Goal: Information Seeking & Learning: Learn about a topic

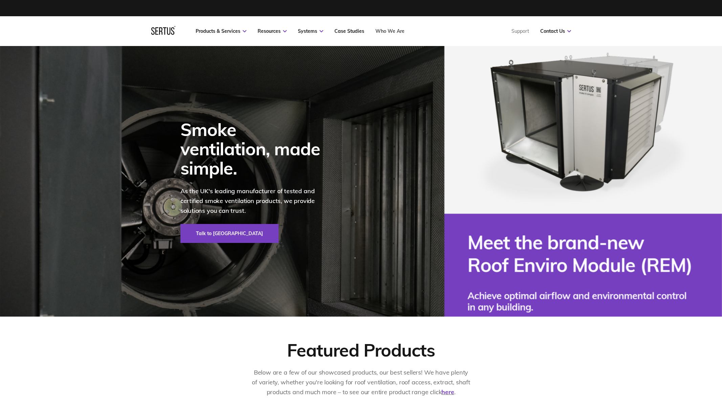
click at [389, 30] on link "Who We Are" at bounding box center [389, 31] width 29 height 6
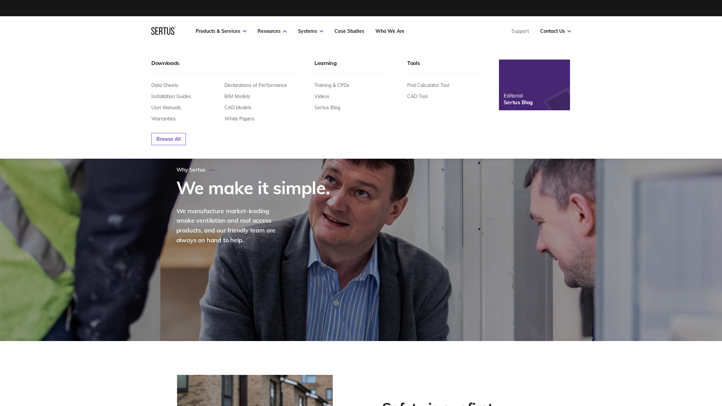
click at [549, 100] on img at bounding box center [534, 85] width 78 height 56
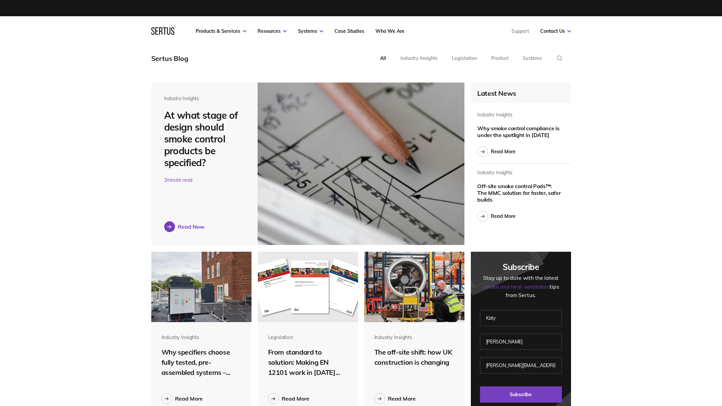
click at [190, 226] on div "Read Now" at bounding box center [191, 226] width 27 height 7
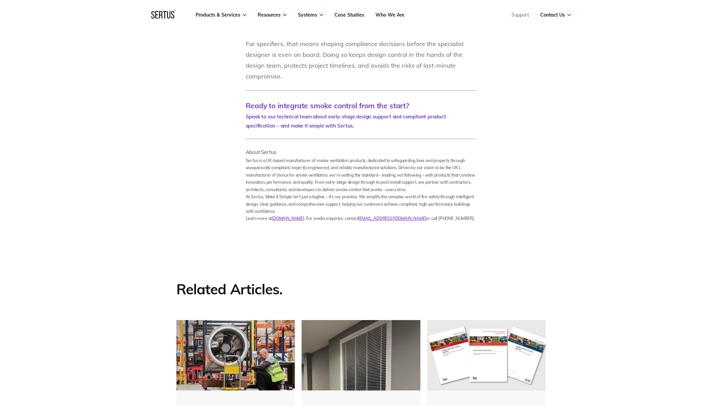
scroll to position [1084, 0]
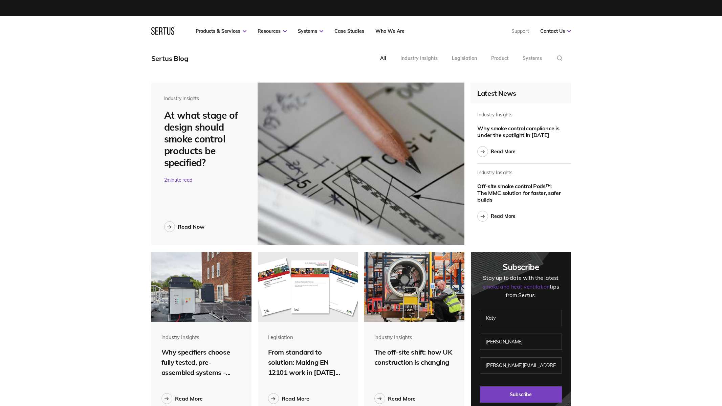
scroll to position [2151, 430]
click at [503, 153] on div "Read More" at bounding box center [503, 152] width 25 height 6
click at [506, 209] on div "Industry Insights Off-site smoke control Pods™: The MMC solution for faster, sa…" at bounding box center [523, 195] width 93 height 52
click at [504, 212] on link "Read More" at bounding box center [496, 216] width 38 height 11
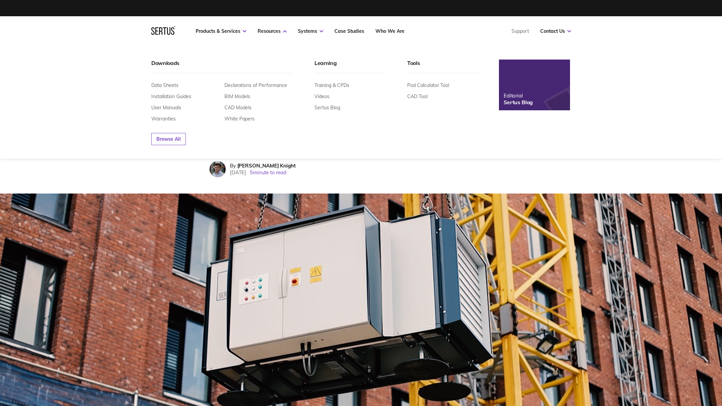
click at [515, 100] on div "Sertus Blog" at bounding box center [517, 102] width 29 height 7
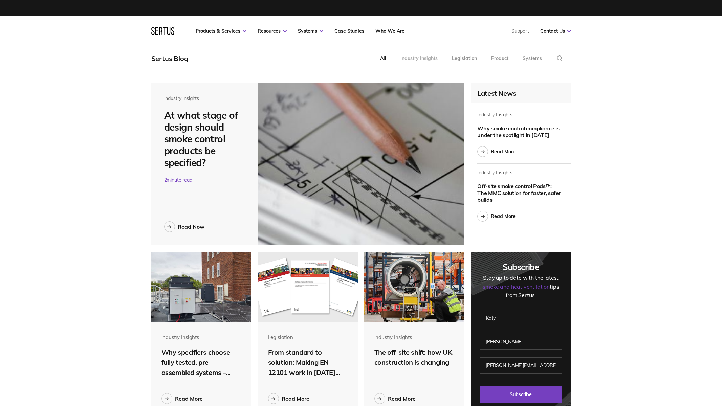
click at [423, 60] on div "Industry Insights" at bounding box center [418, 58] width 37 height 6
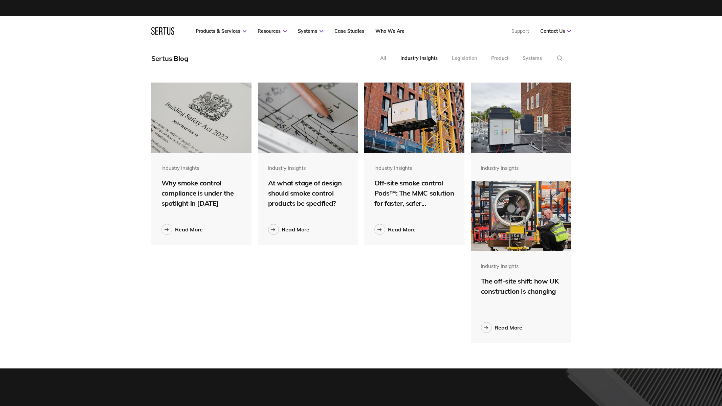
click at [470, 55] on div "Legislation" at bounding box center [464, 58] width 25 height 6
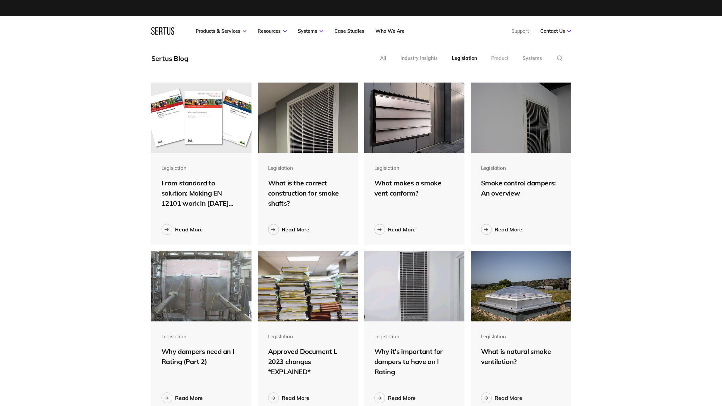
click at [495, 60] on div "Product" at bounding box center [499, 58] width 17 height 6
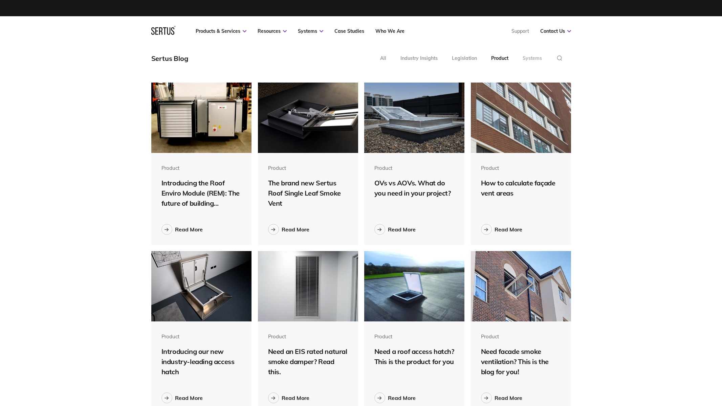
click at [528, 57] on div "Systems" at bounding box center [531, 58] width 19 height 6
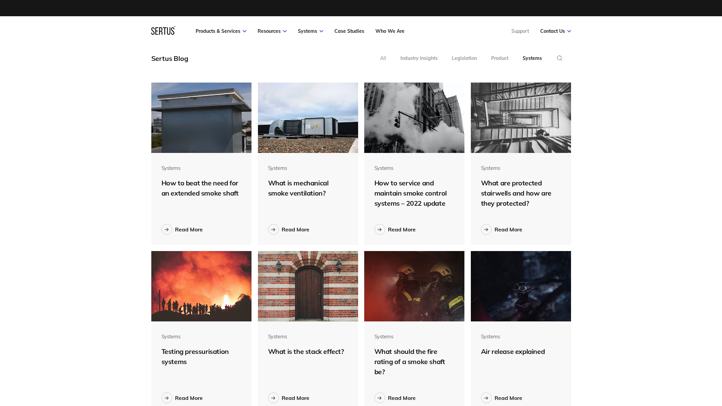
click at [381, 57] on div "All" at bounding box center [383, 58] width 6 height 6
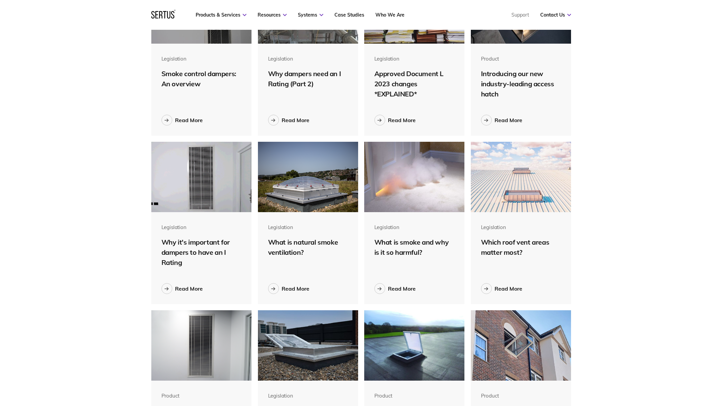
click at [186, 250] on div "Why it's important for dampers to have an I Rating" at bounding box center [201, 252] width 80 height 30
click at [180, 284] on link "Read More" at bounding box center [181, 288] width 41 height 11
